Goal: Task Accomplishment & Management: Manage account settings

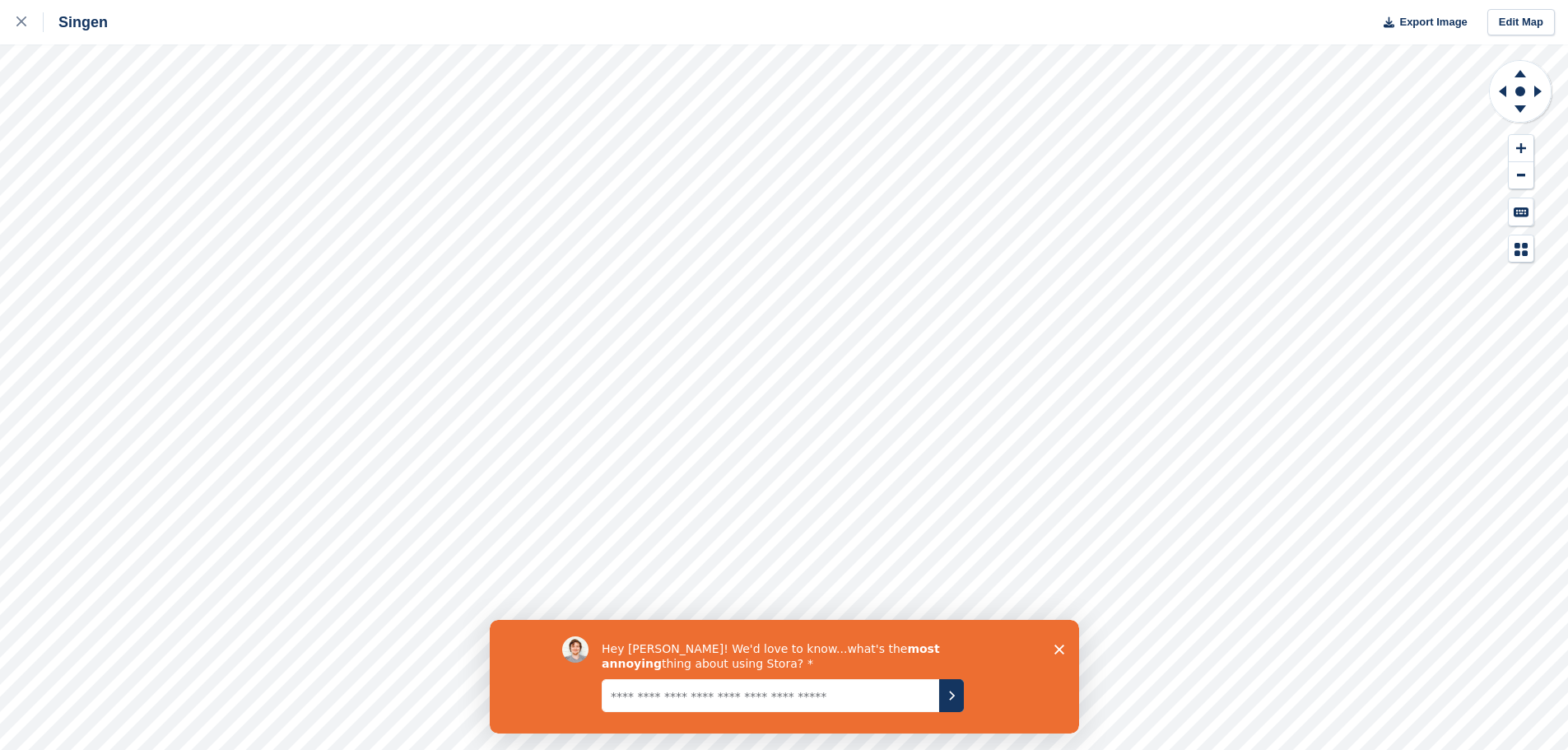
click at [776, 649] on polygon "Umfrage schließen" at bounding box center [1059, 648] width 10 height 10
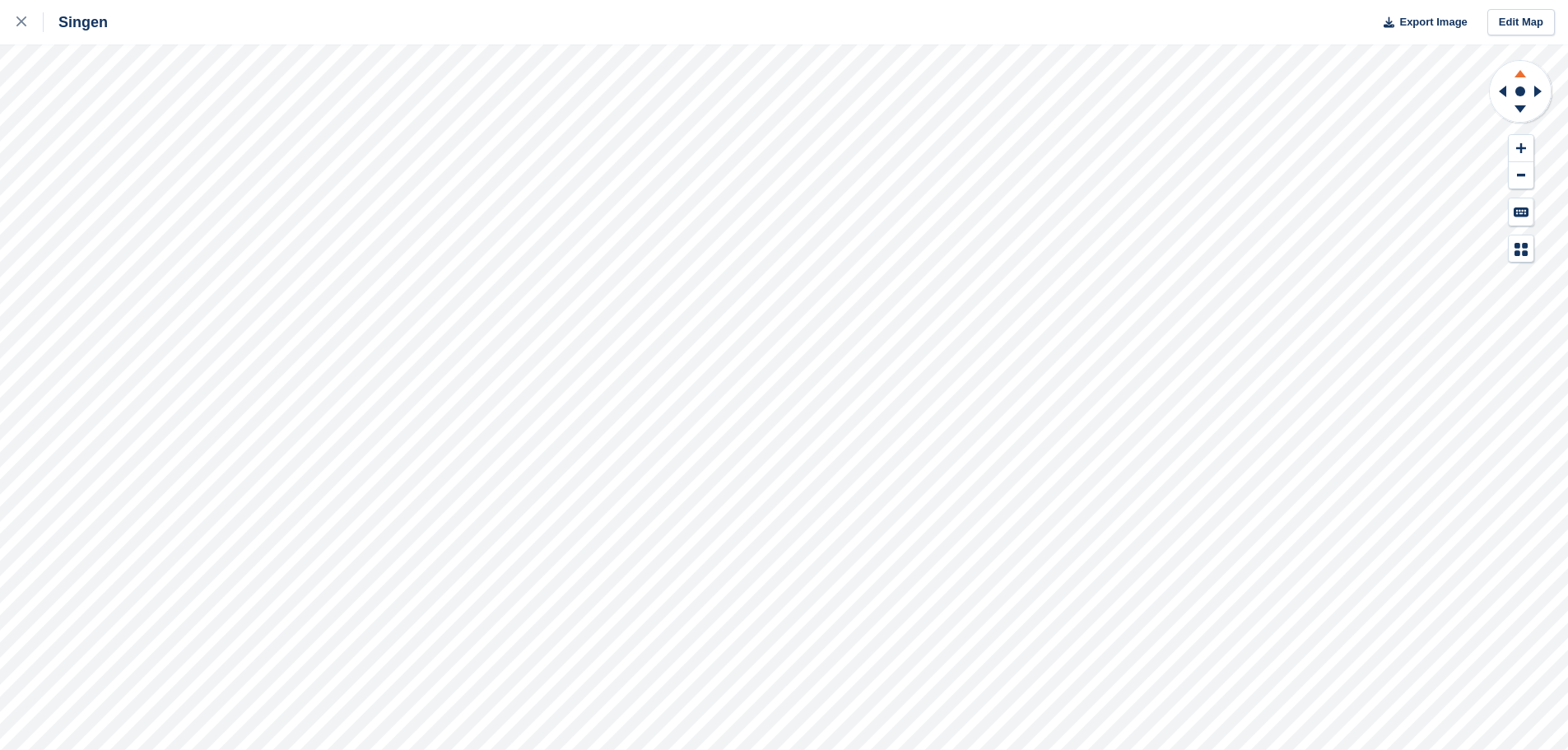
click at [776, 75] on icon at bounding box center [1520, 71] width 43 height 20
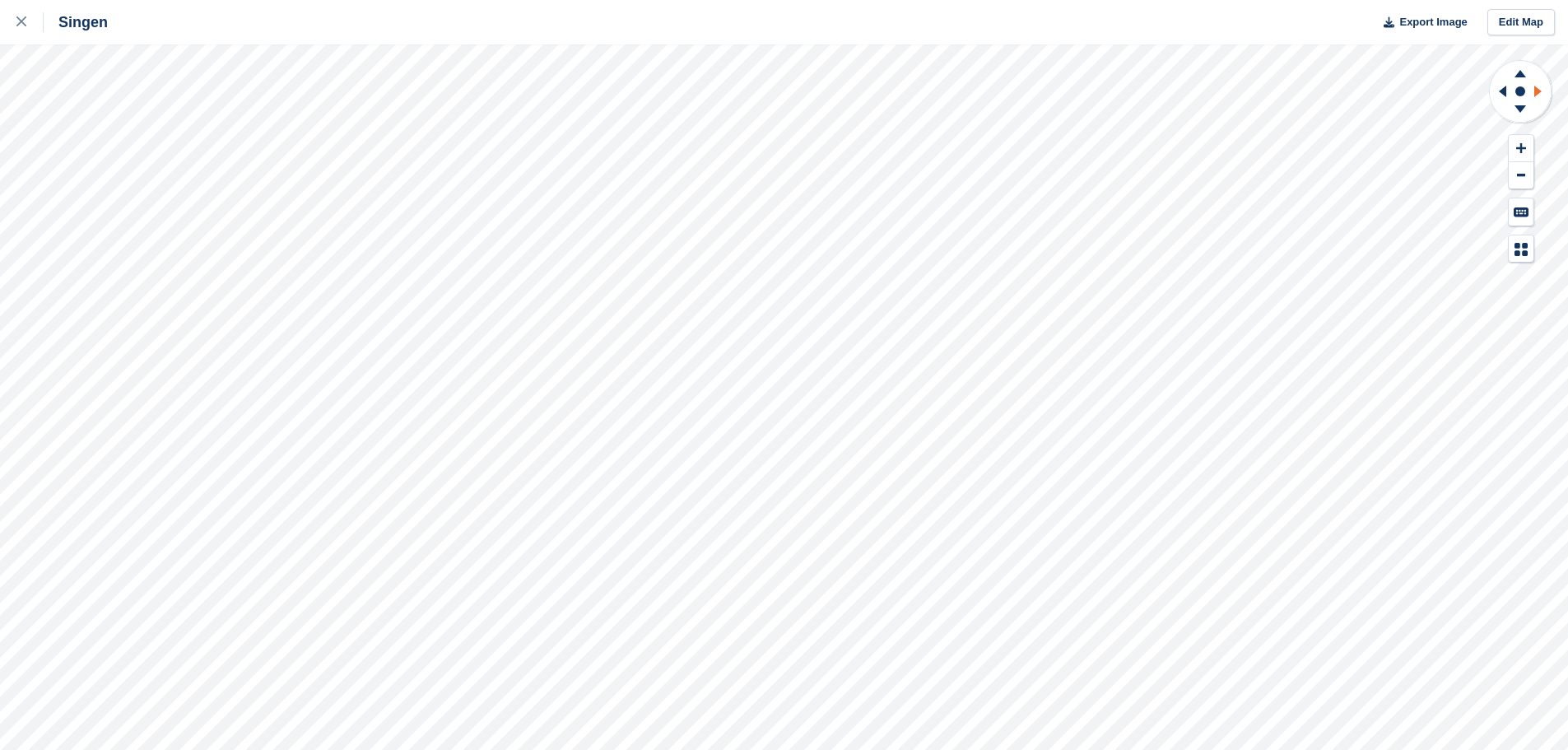
click at [776, 90] on icon at bounding box center [1538, 92] width 7 height 11
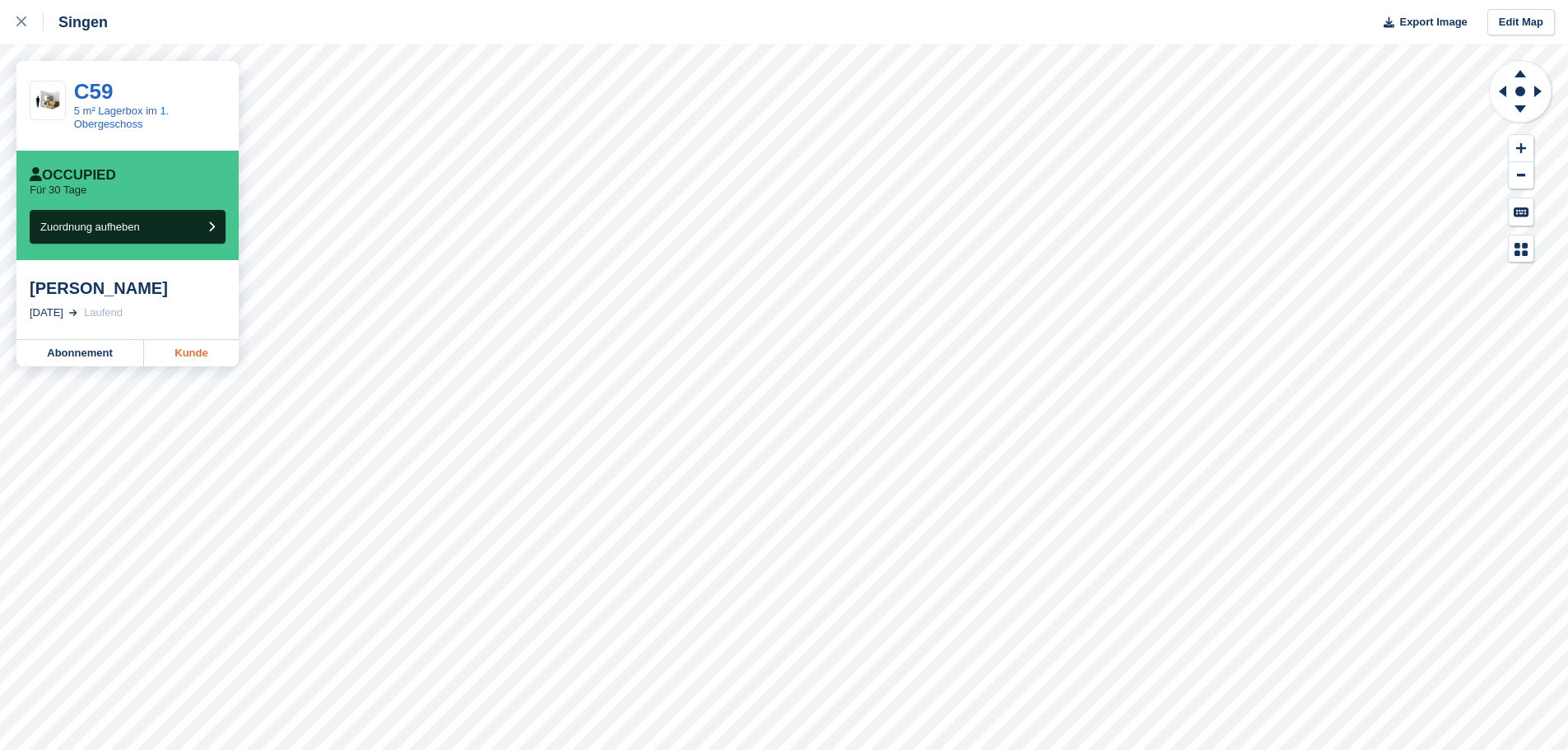
click at [199, 358] on link "Kunde" at bounding box center [191, 353] width 94 height 26
click at [182, 229] on button "Zuordnung aufheben" at bounding box center [128, 227] width 196 height 34
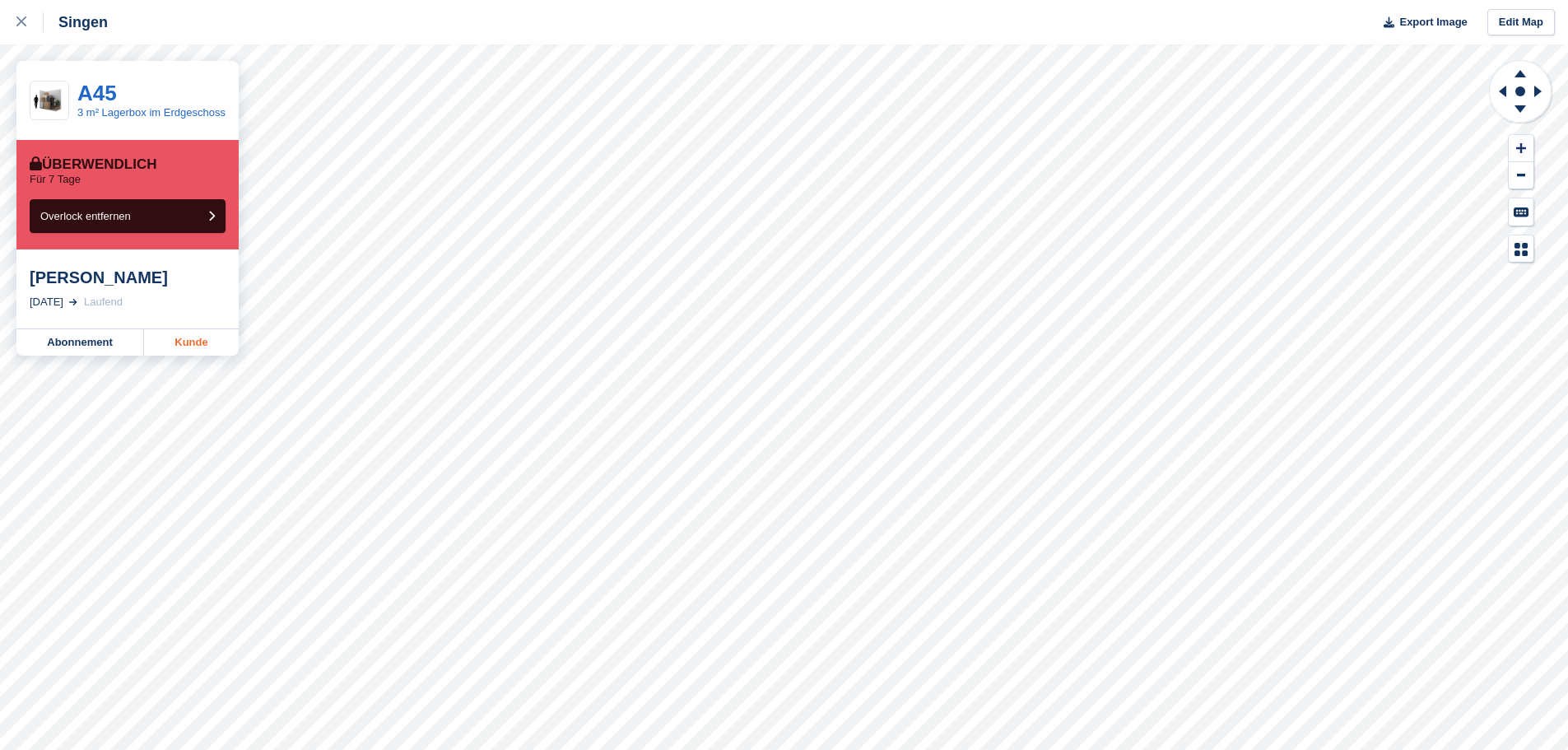
click at [209, 352] on link "Kunde" at bounding box center [191, 342] width 94 height 26
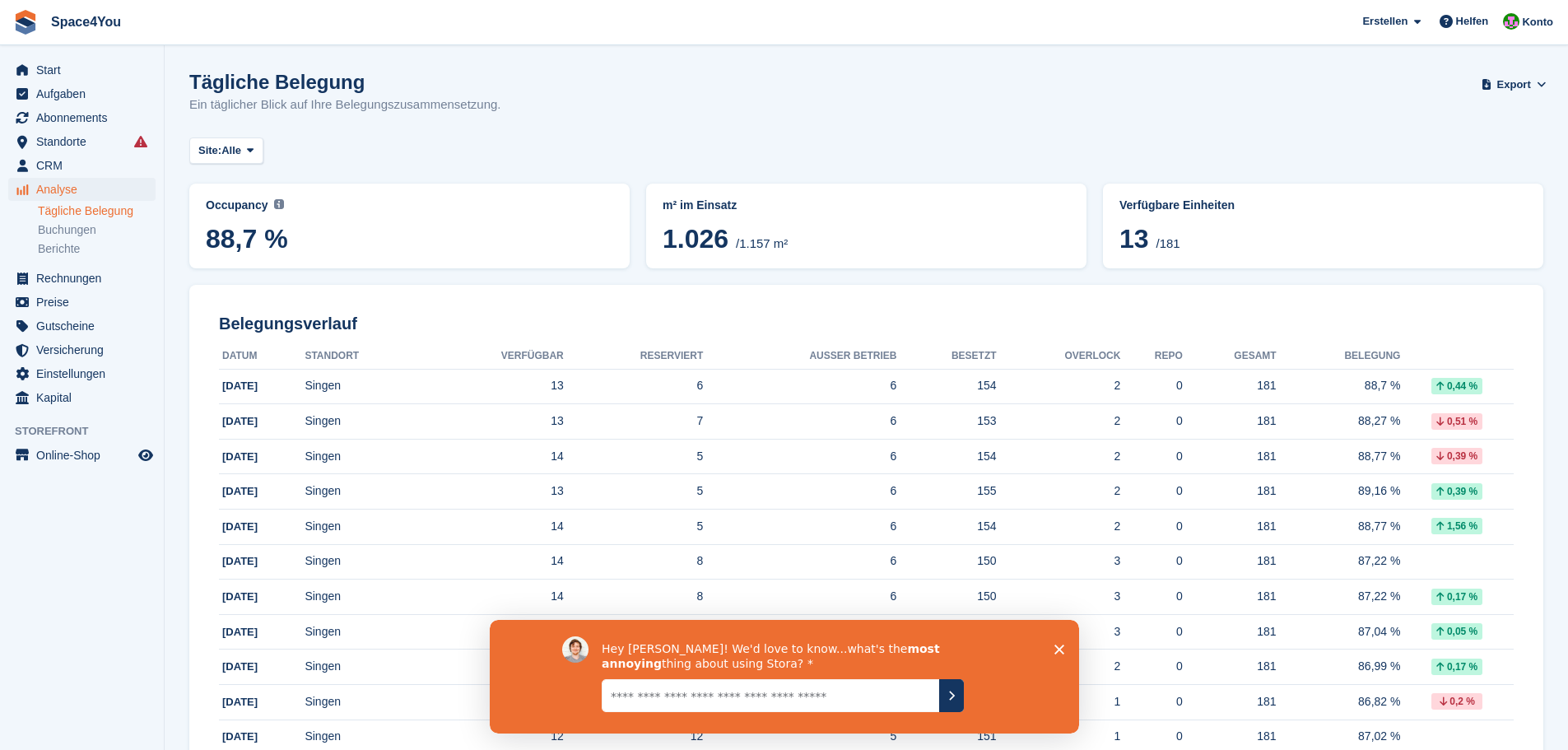
click at [776, 651] on polygon "Umfrage schließen" at bounding box center [1059, 648] width 10 height 10
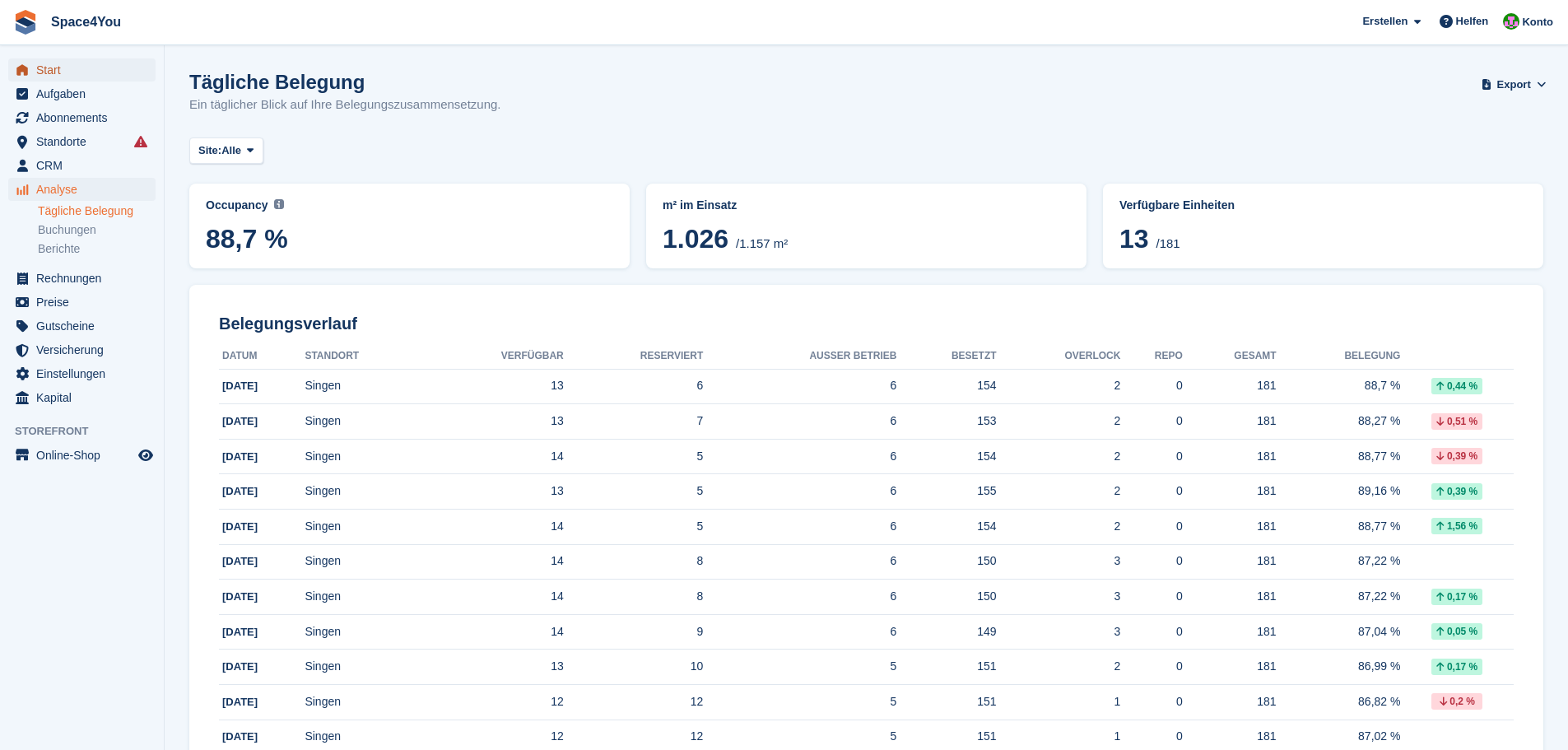
click at [102, 69] on span "Start" at bounding box center [85, 69] width 99 height 23
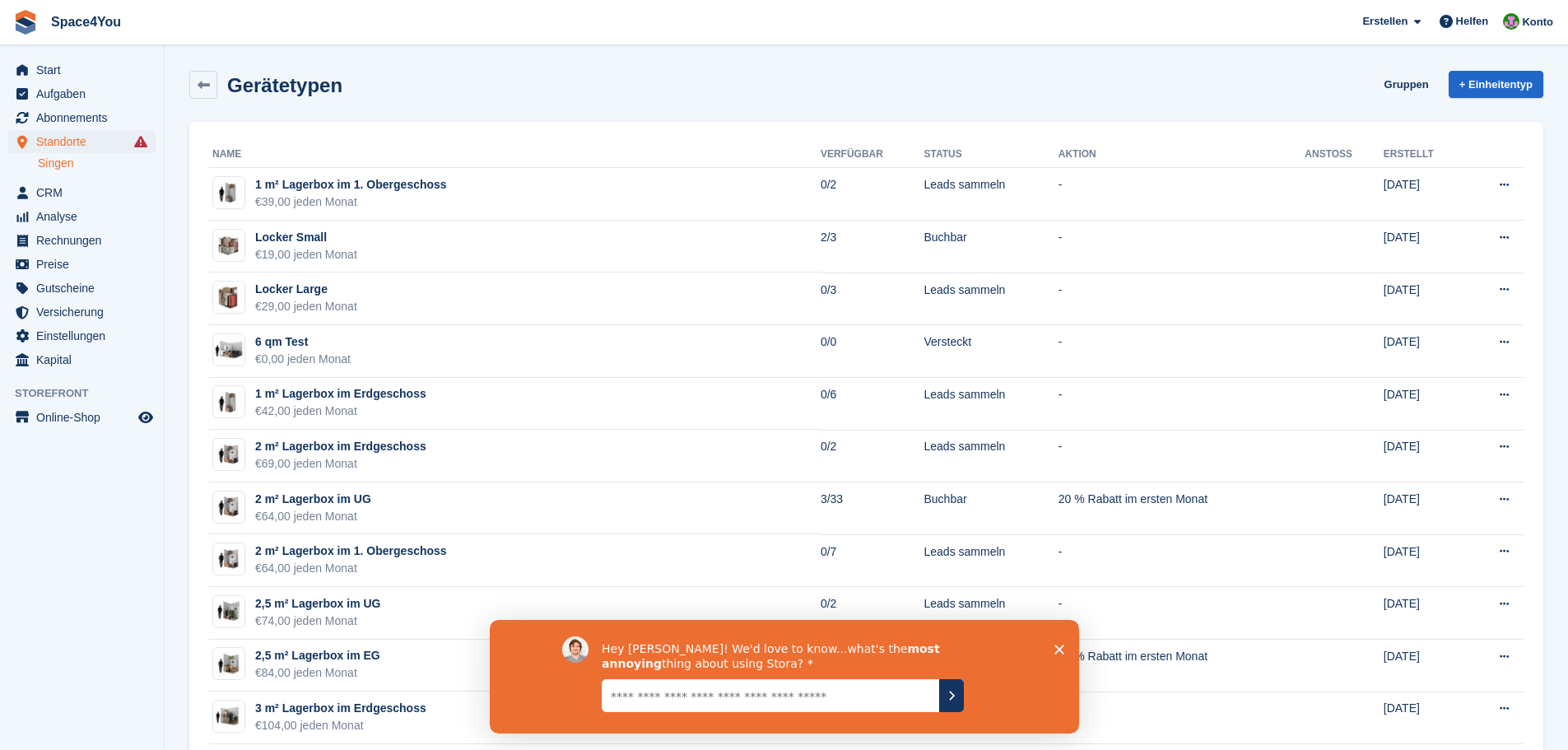
click at [776, 644] on icon "Umfrage schließen" at bounding box center [1059, 648] width 10 height 10
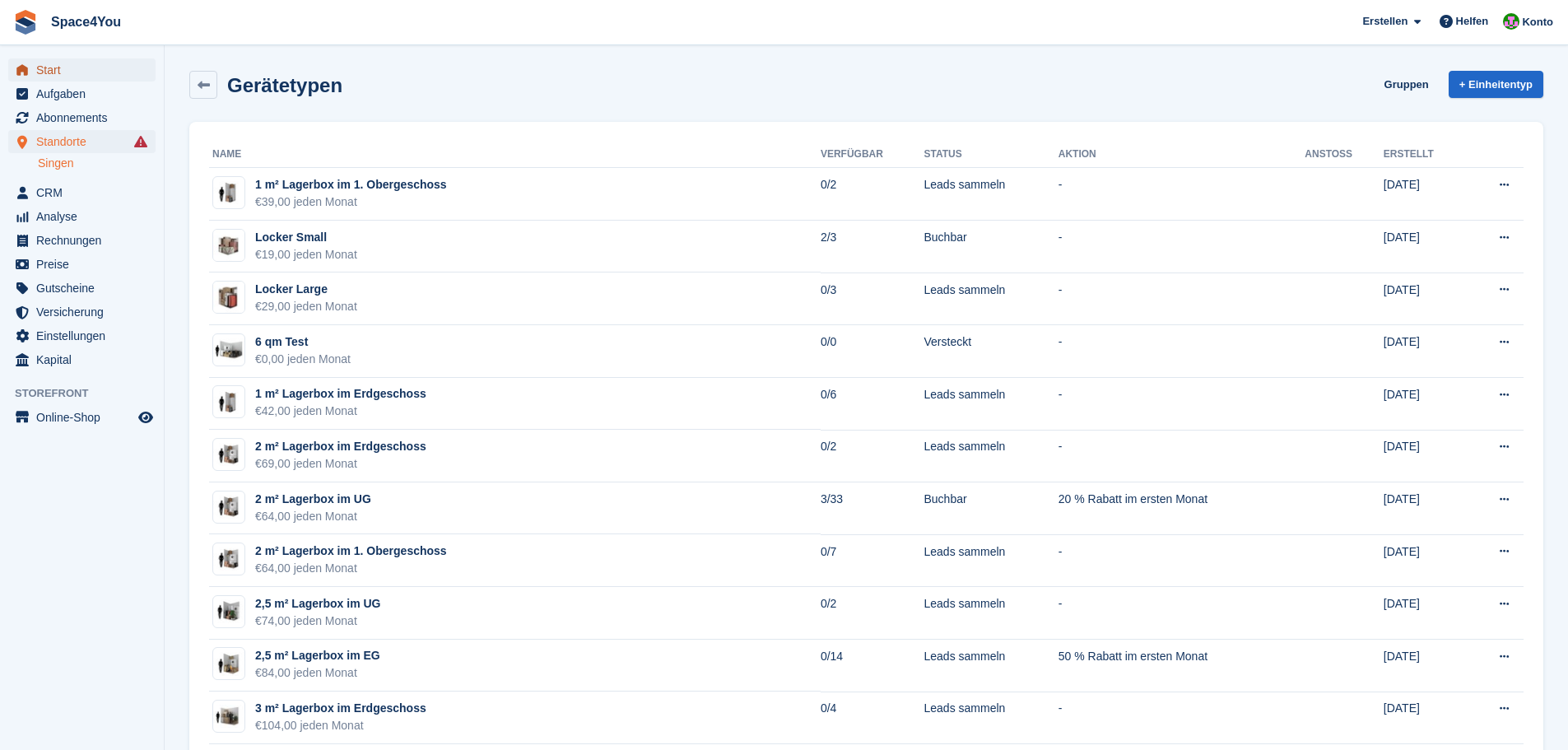
click at [87, 58] on span "Start" at bounding box center [85, 69] width 99 height 23
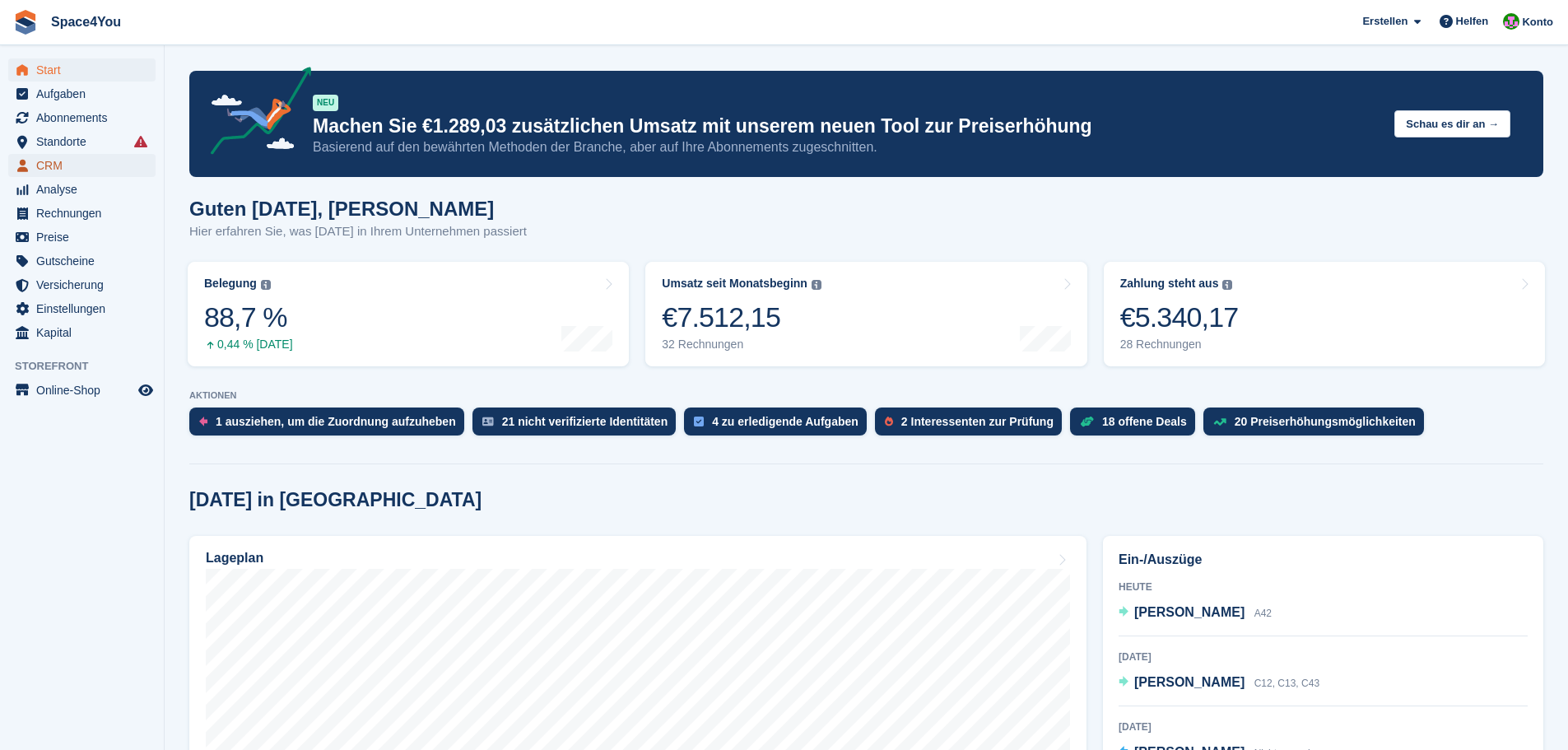
click at [48, 155] on span "CRM" at bounding box center [85, 165] width 99 height 23
click at [78, 141] on span "Standorte" at bounding box center [85, 141] width 99 height 23
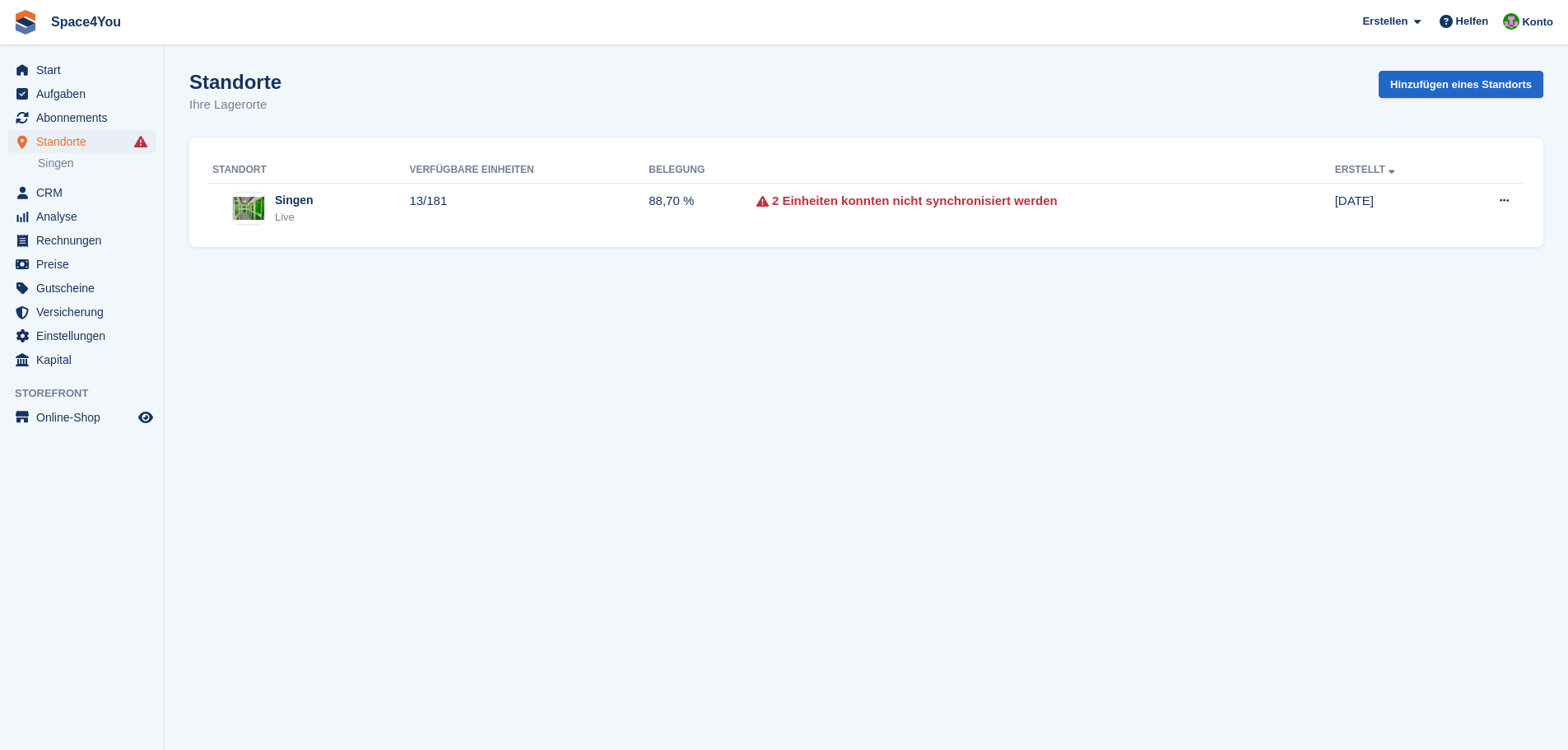
click at [362, 202] on div "Singen Live" at bounding box center [311, 208] width 197 height 34
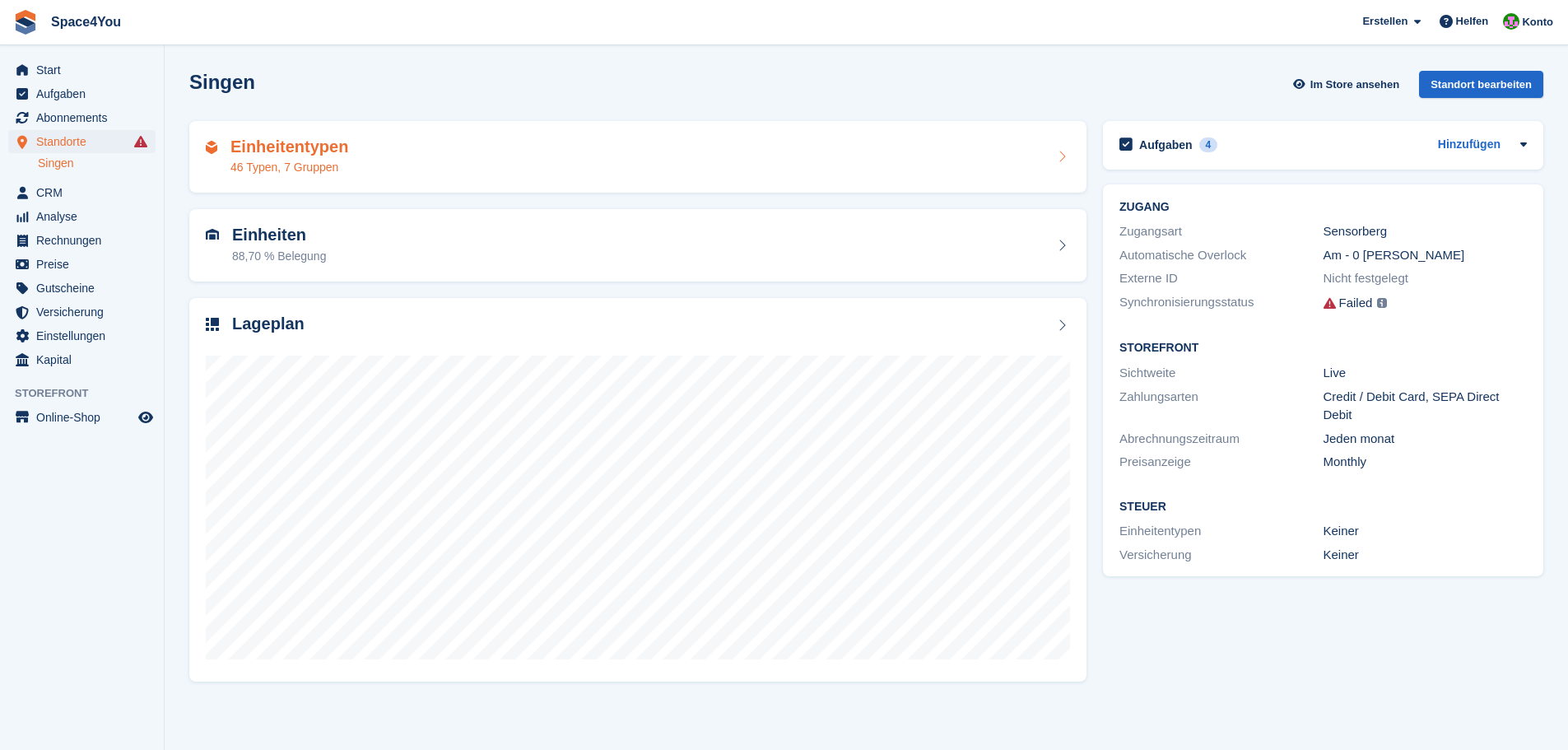
click at [426, 165] on div "Einheitentypen 46 Typen, 7 Gruppen" at bounding box center [638, 157] width 864 height 40
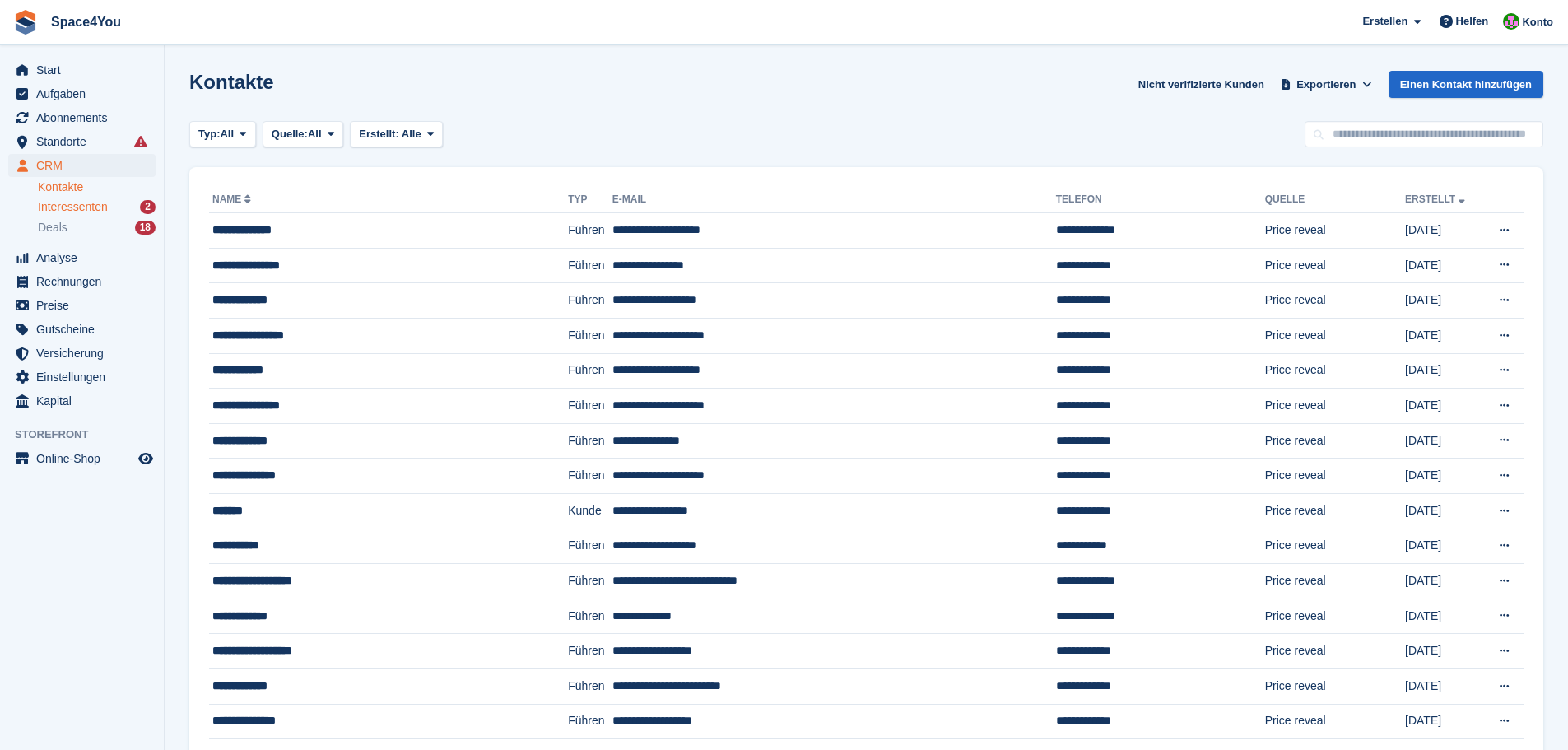
click at [81, 206] on span "Interessenten" at bounding box center [73, 206] width 70 height 16
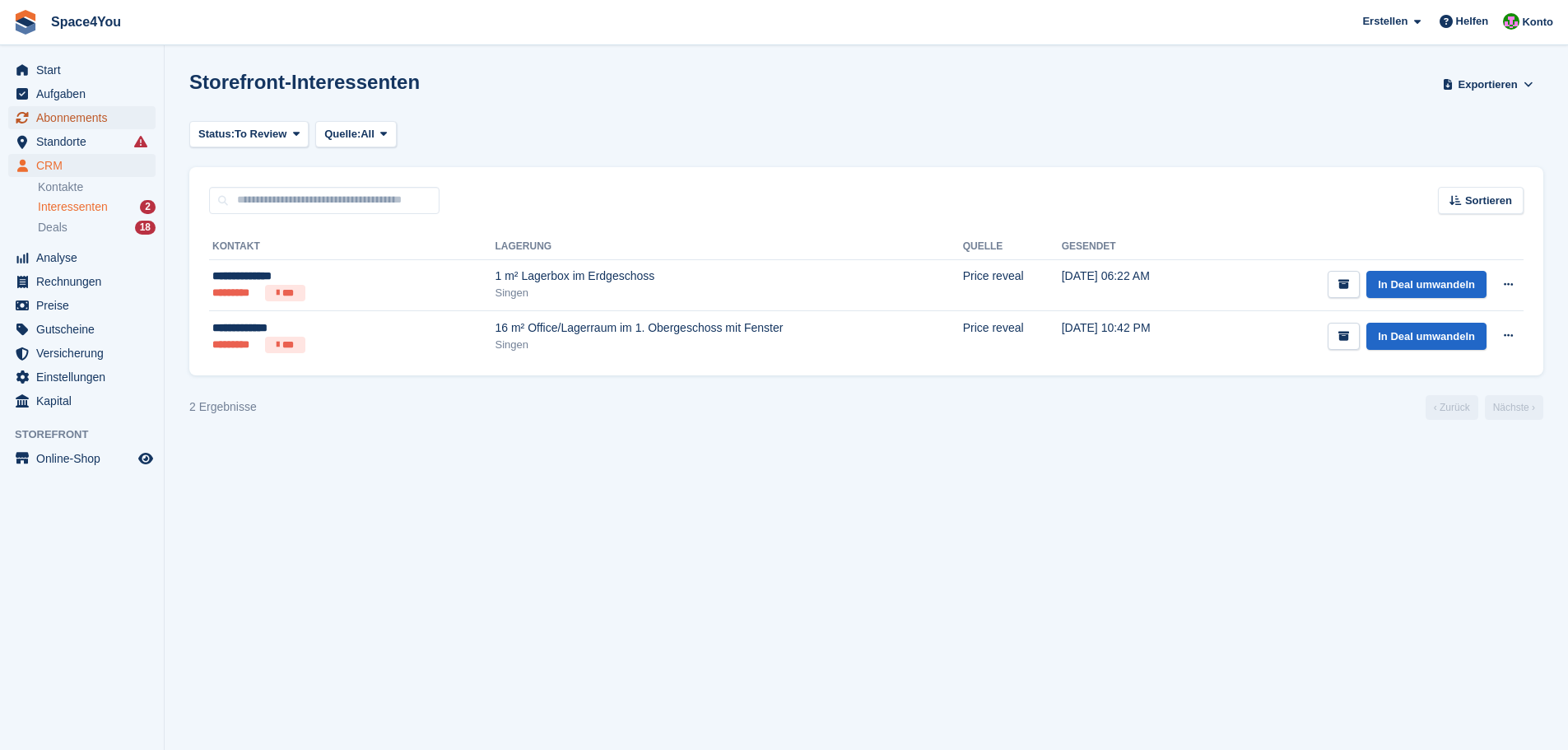
click at [94, 120] on span "Abonnements" at bounding box center [85, 117] width 99 height 23
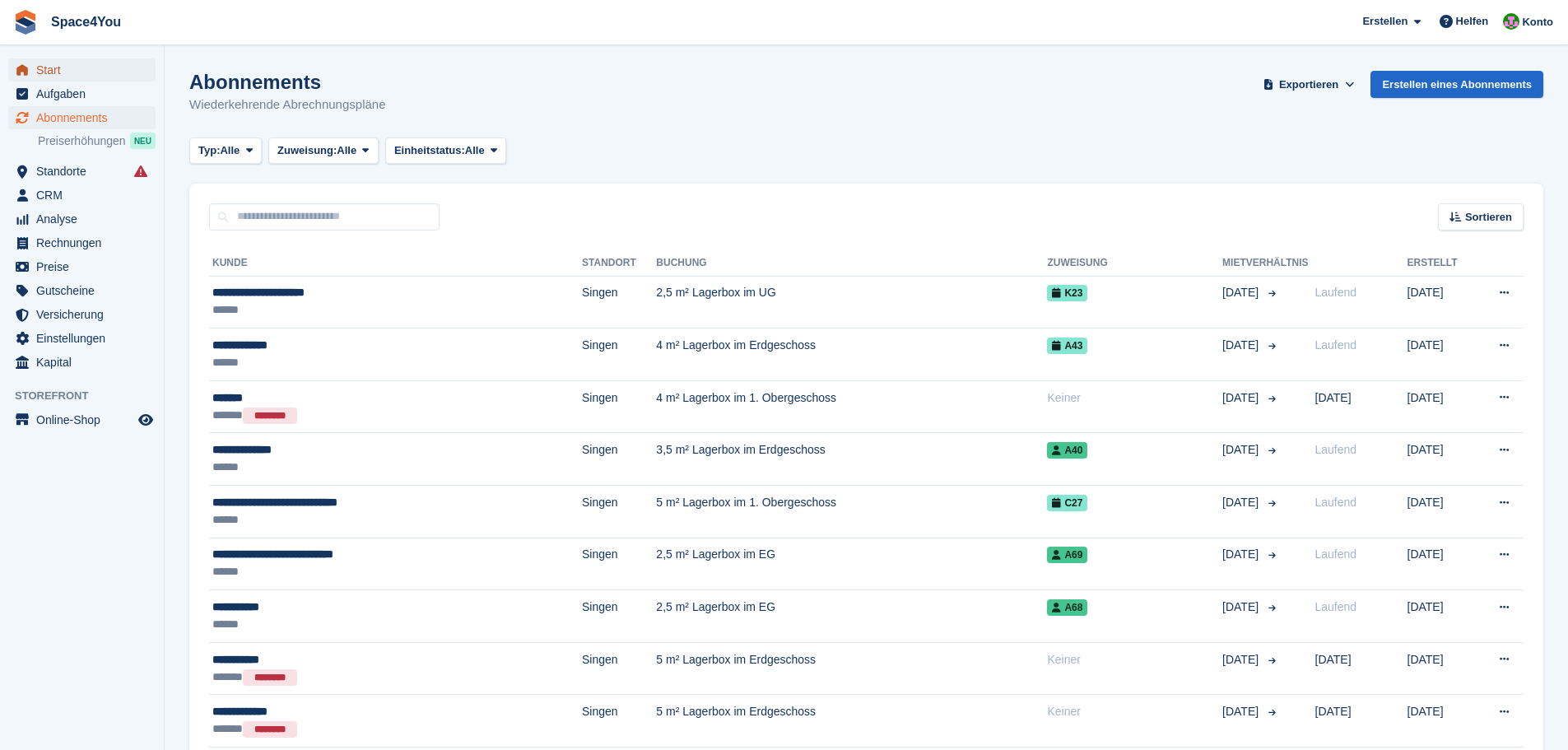
click at [128, 69] on span "Start" at bounding box center [85, 69] width 99 height 23
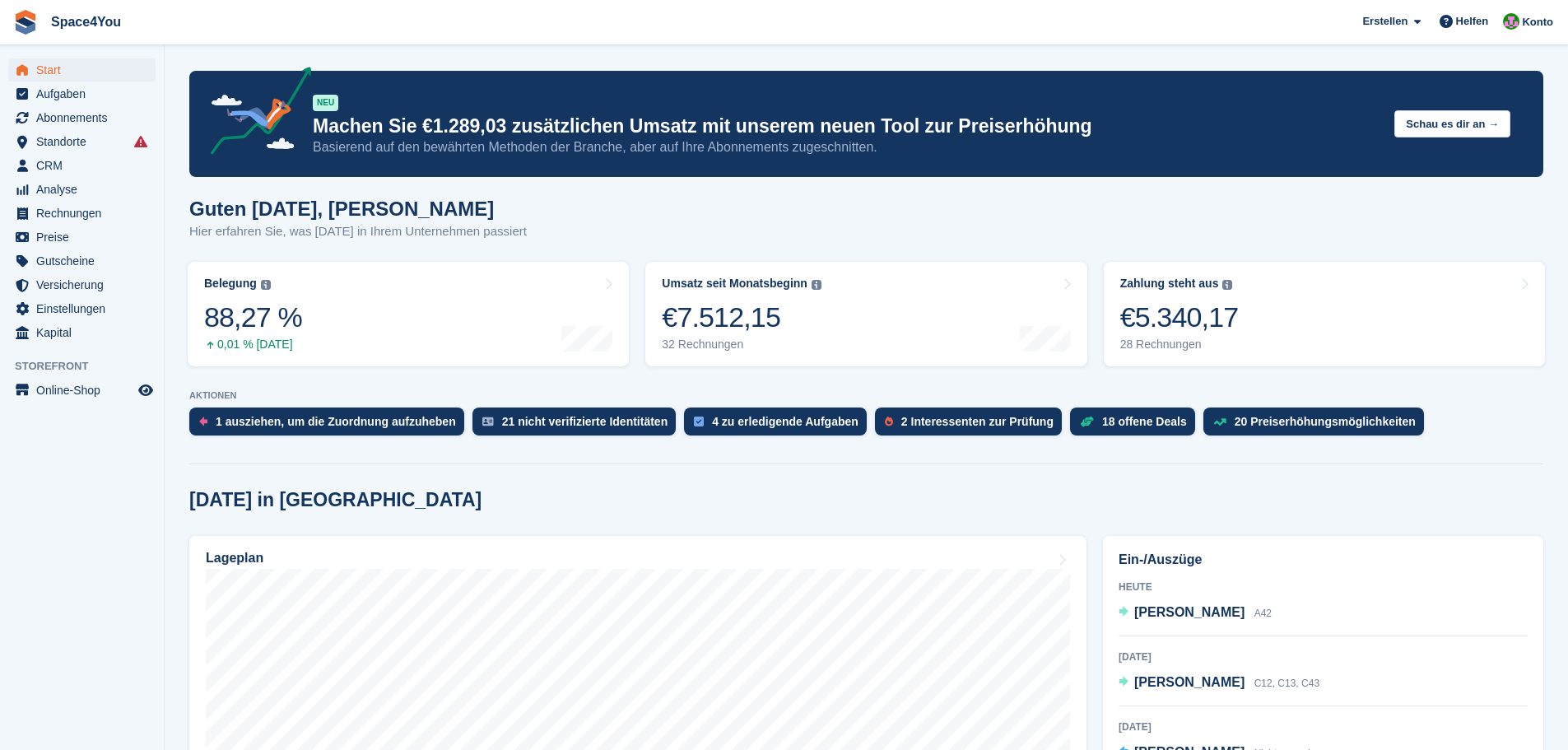
click at [500, 220] on h1 "Guten [DATE], [PERSON_NAME]" at bounding box center [358, 209] width 337 height 22
click at [500, 220] on h1 "Guten Morgen, Luca-André" at bounding box center [358, 209] width 337 height 22
click at [64, 102] on span "Aufgaben" at bounding box center [85, 93] width 99 height 23
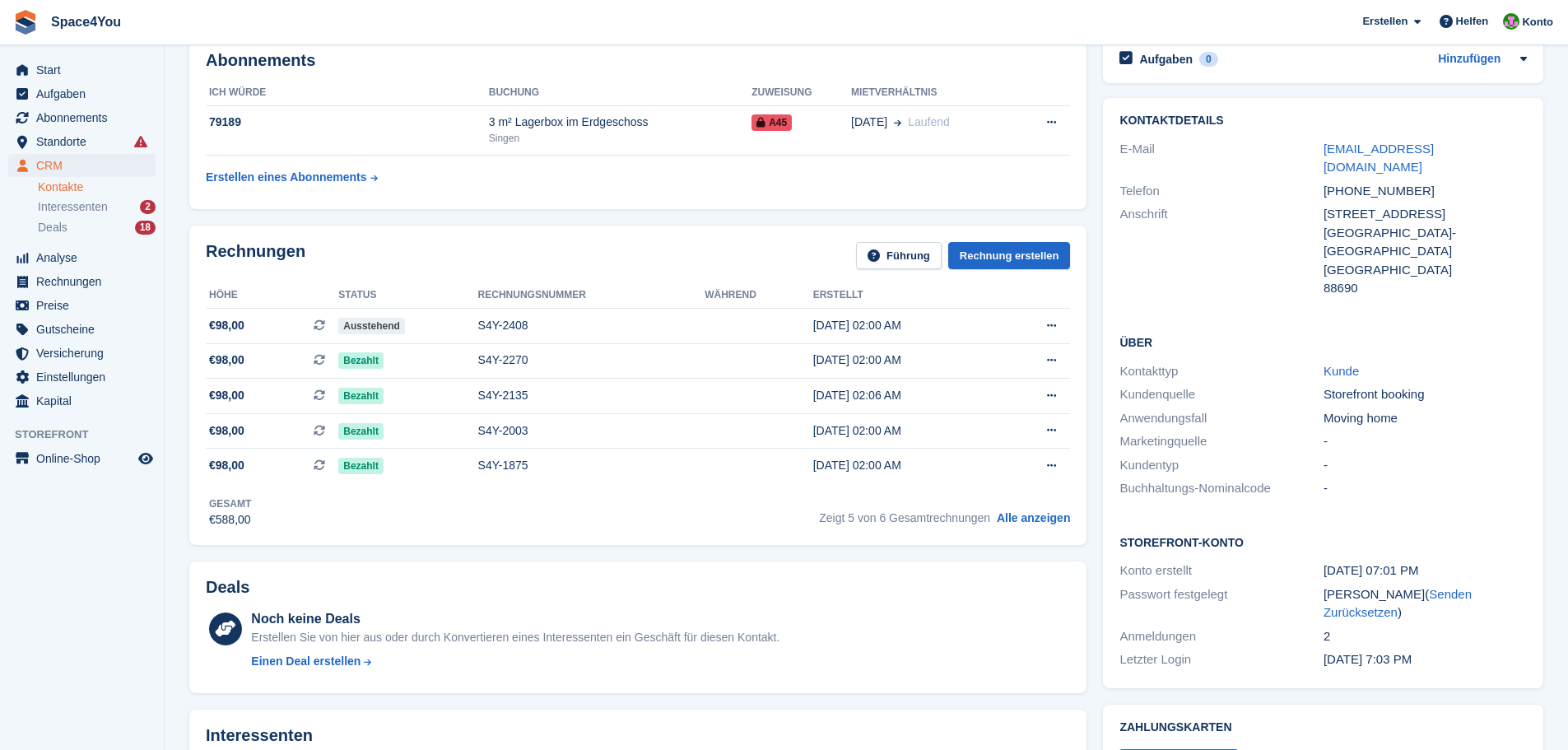
scroll to position [82, 0]
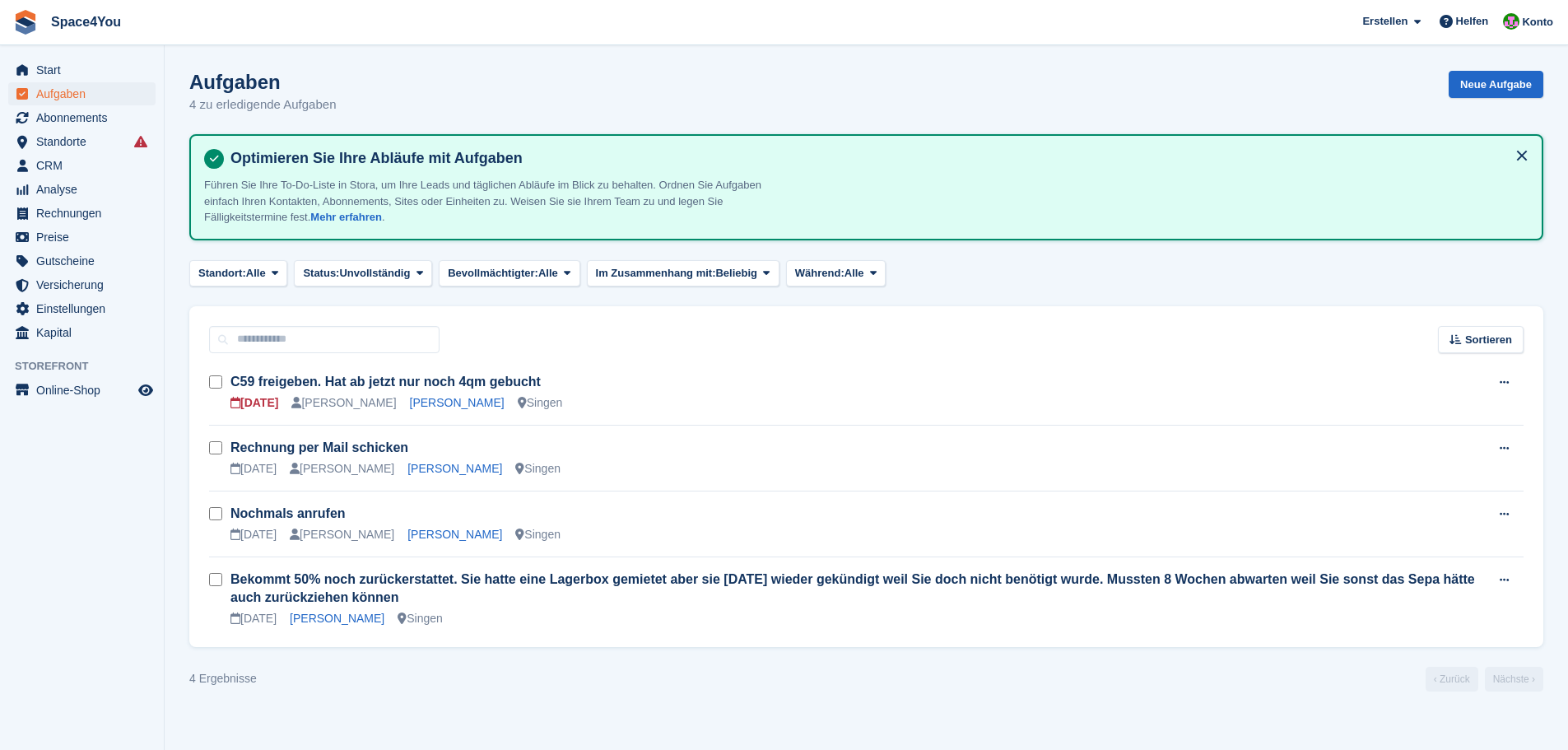
click at [218, 388] on form at bounding box center [219, 382] width 21 height 21
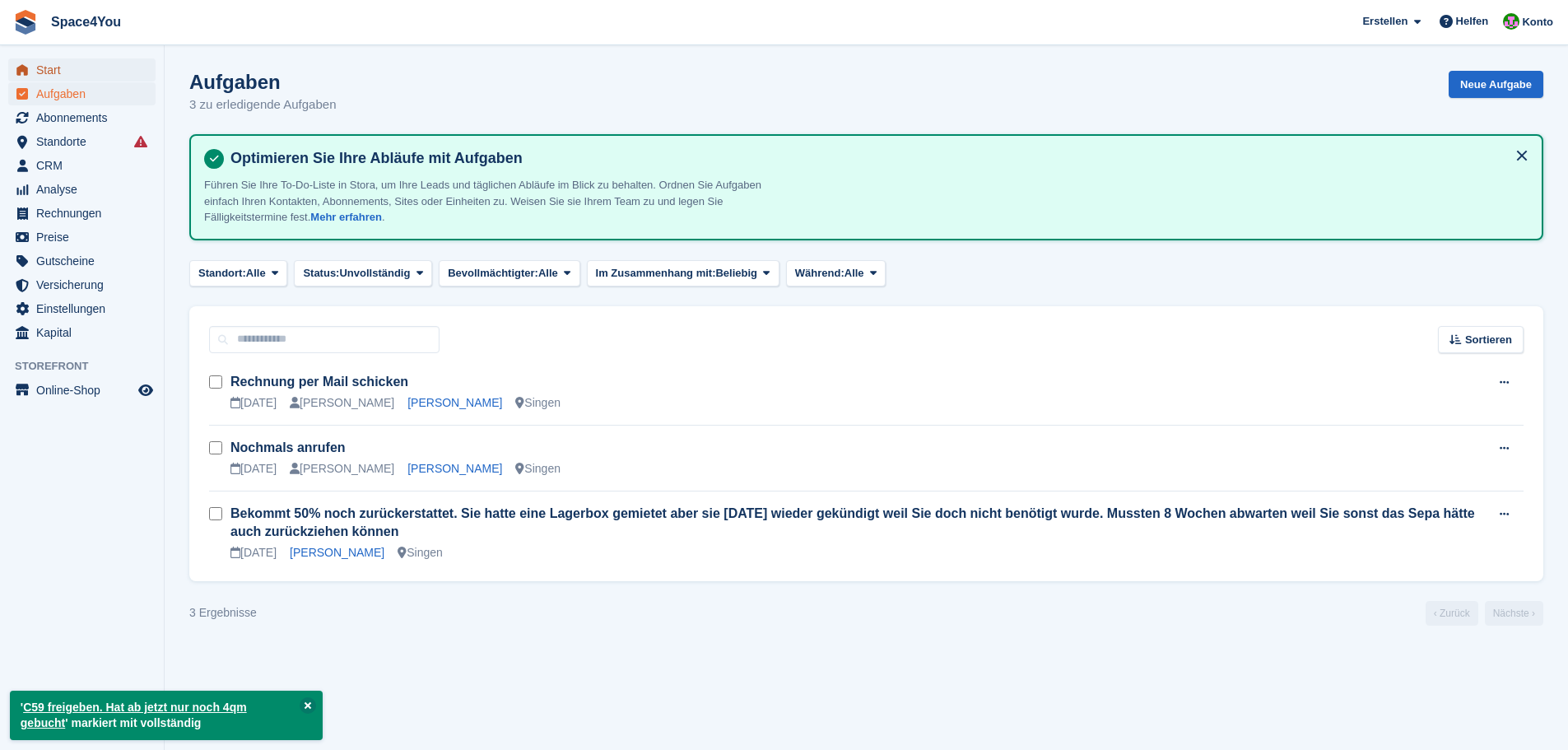
click at [76, 80] on span "Start" at bounding box center [85, 69] width 99 height 23
